Goal: Transaction & Acquisition: Purchase product/service

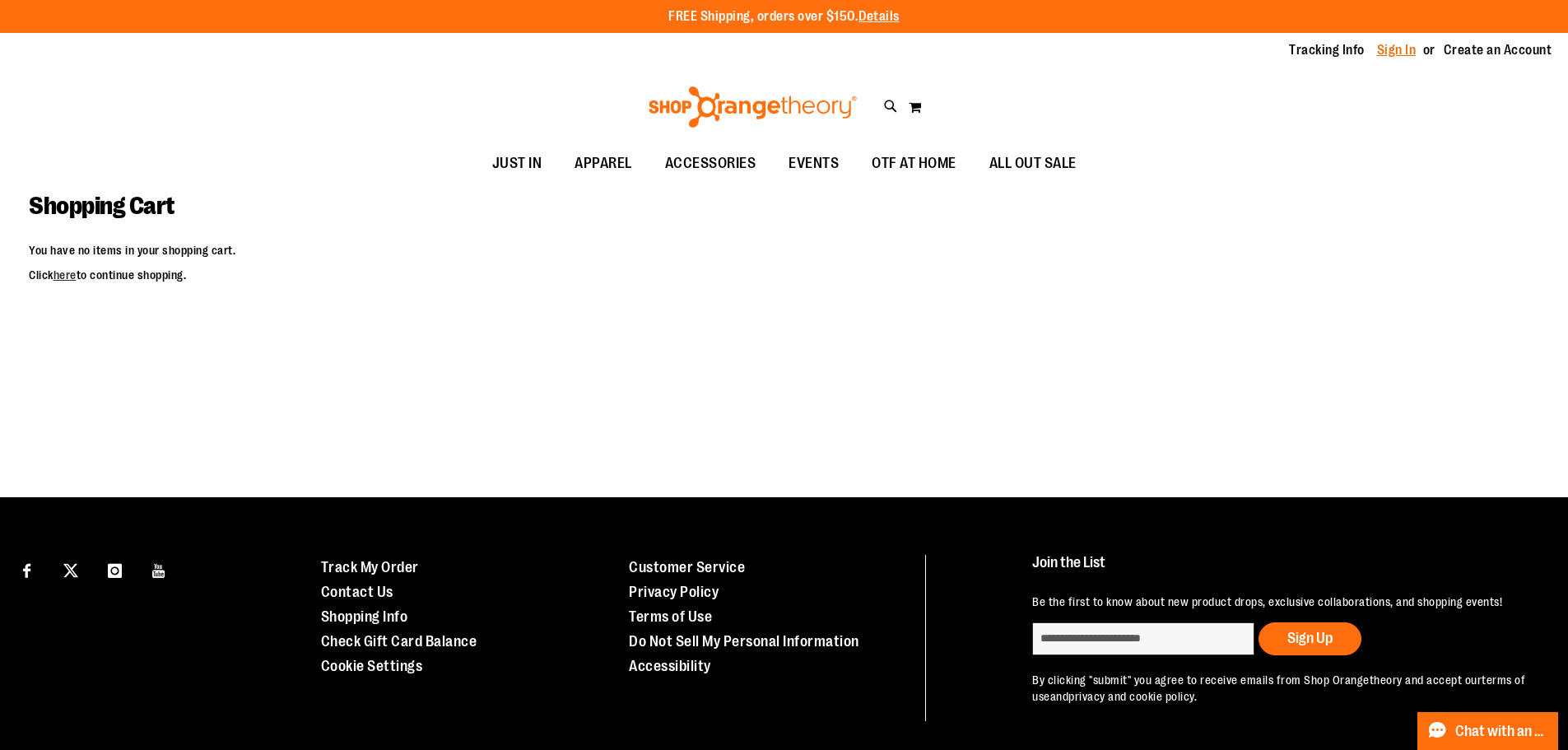
click at [1396, 52] on link "Sign In" at bounding box center [1397, 50] width 39 height 18
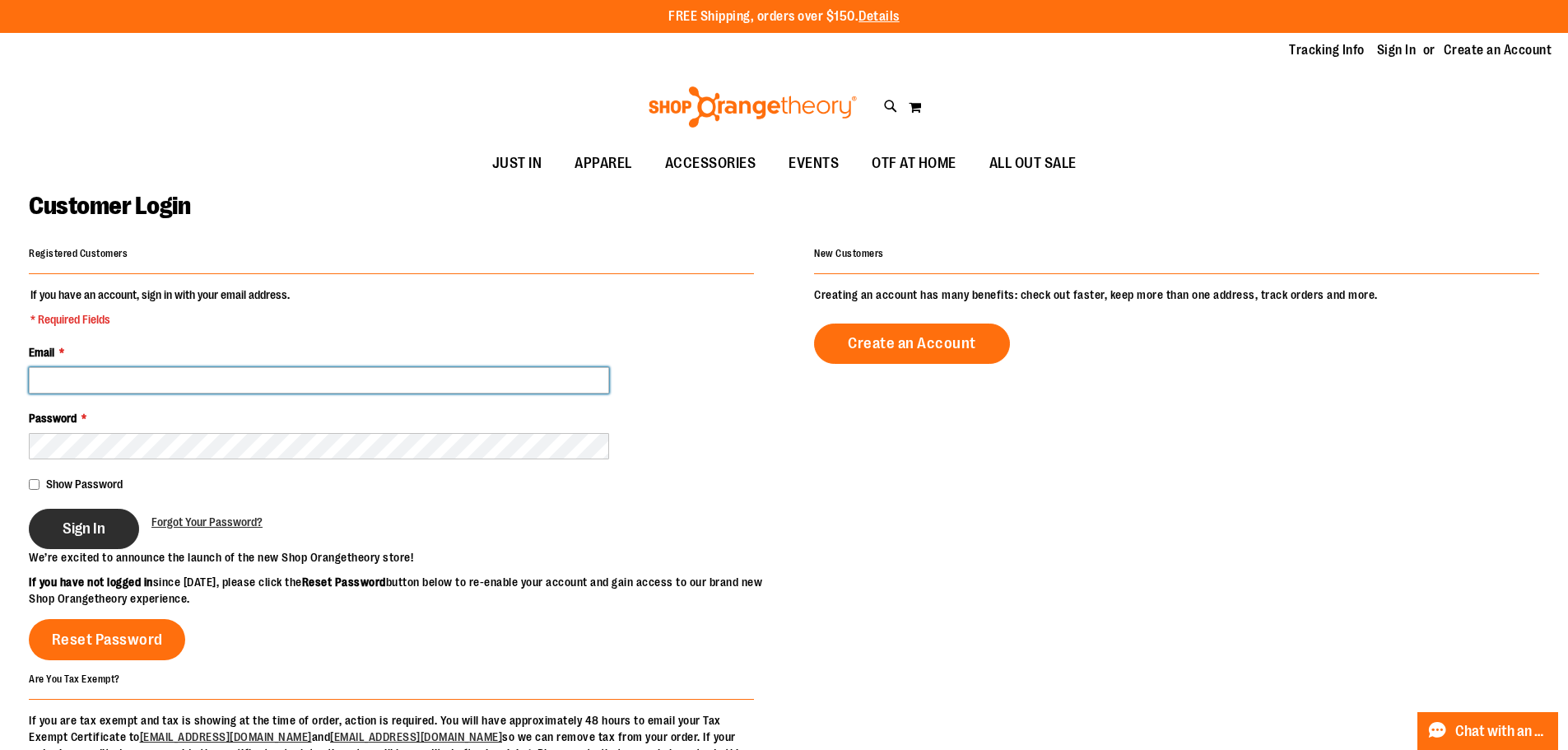
type input "**********"
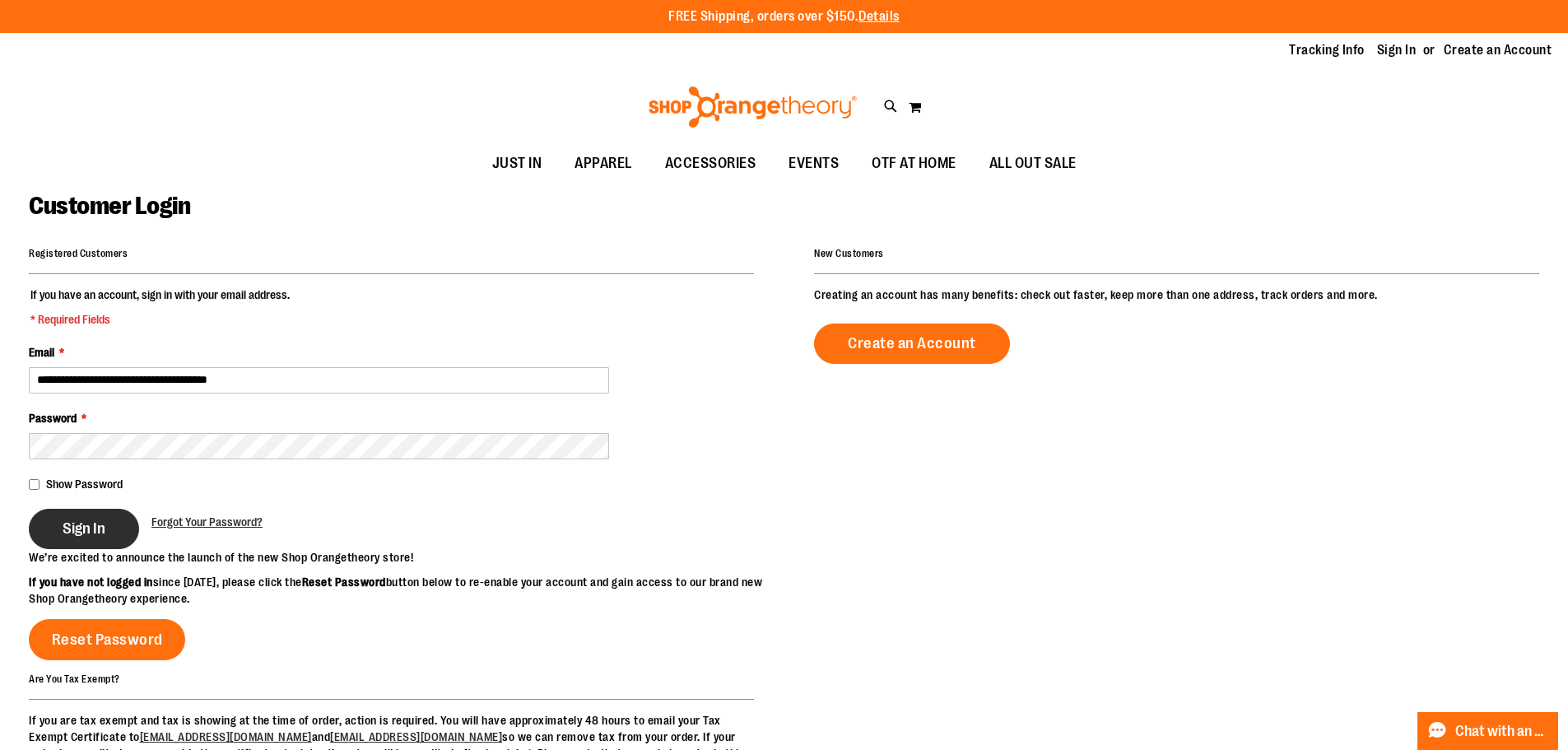
type input "**********"
click at [96, 536] on span "Sign In" at bounding box center [84, 529] width 43 height 18
